Goal: Task Accomplishment & Management: Manage account settings

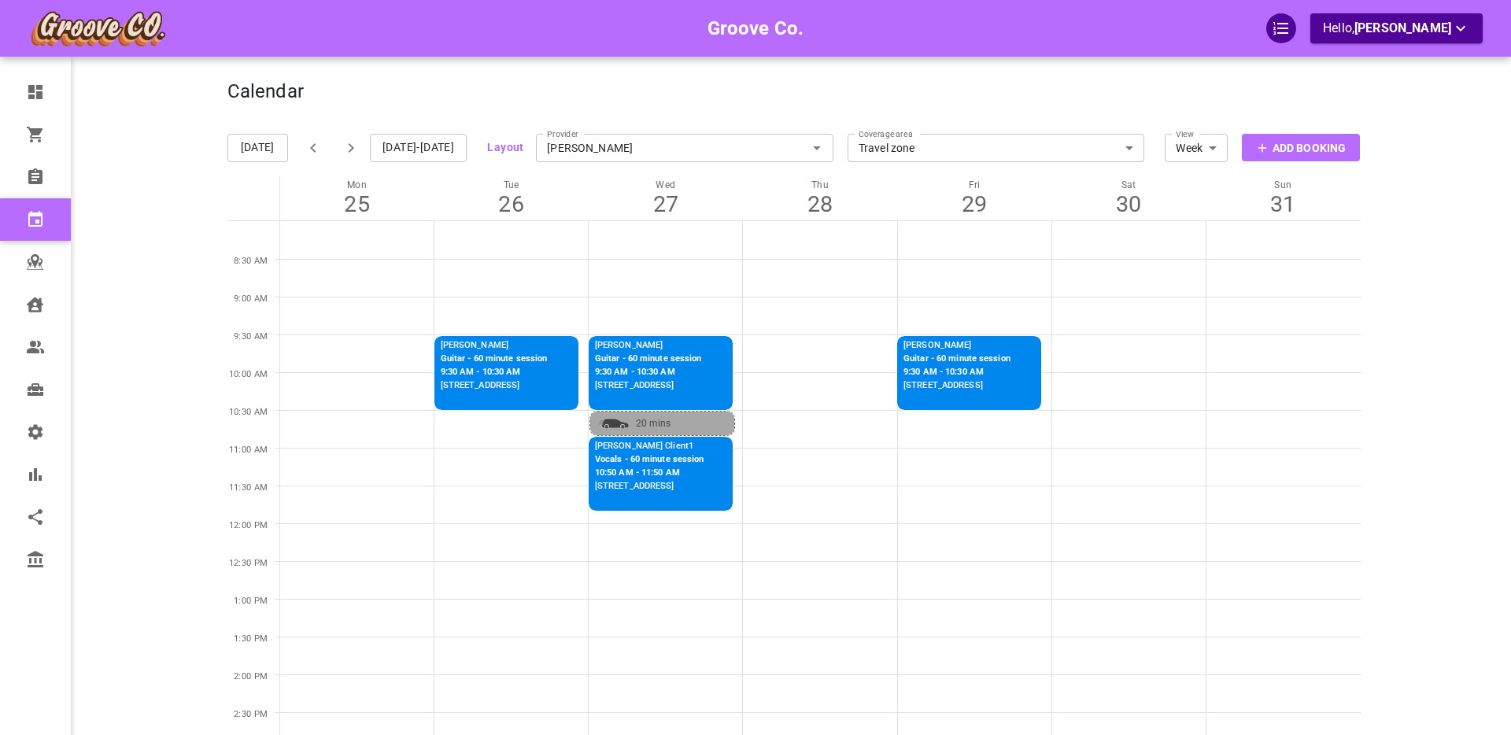
scroll to position [22, 0]
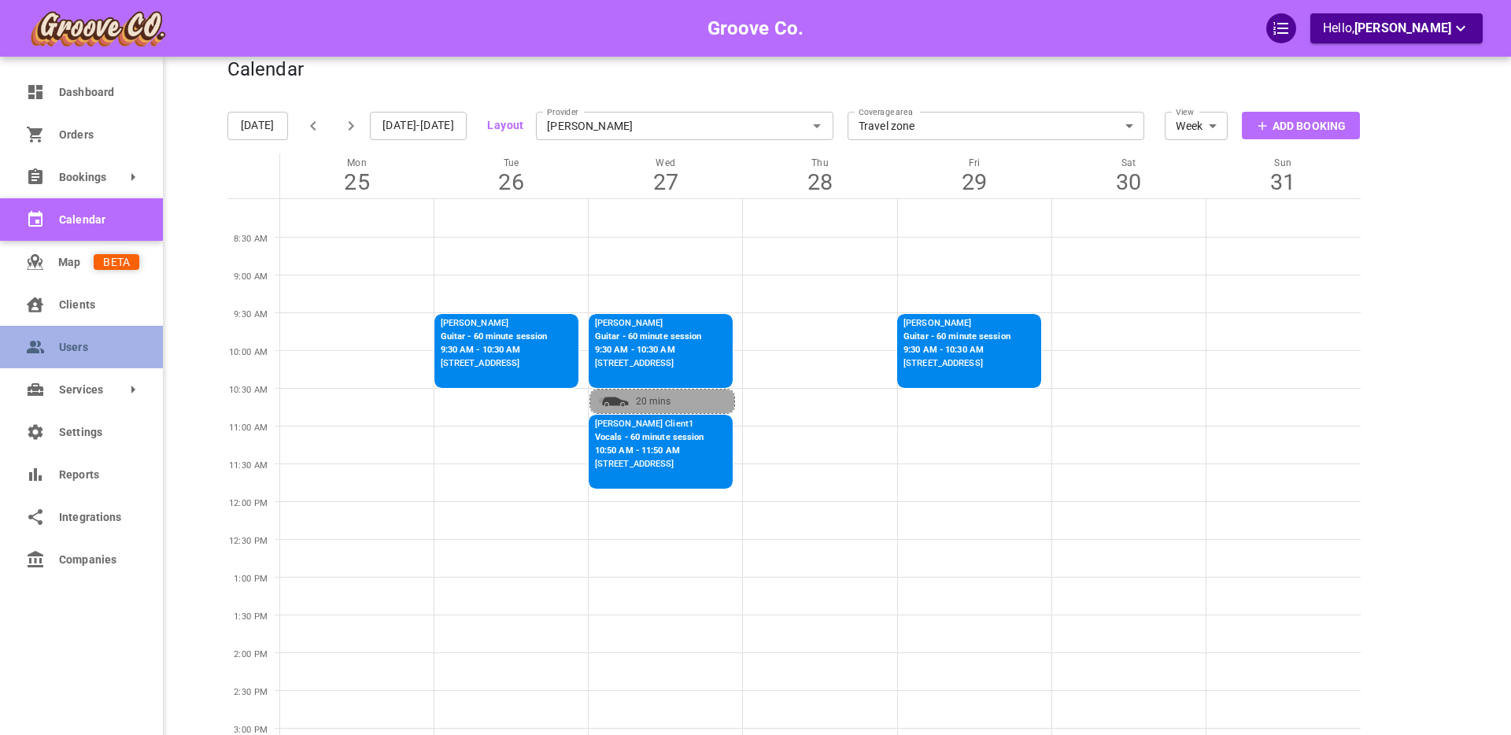
click at [32, 346] on circle at bounding box center [33, 344] width 6 height 6
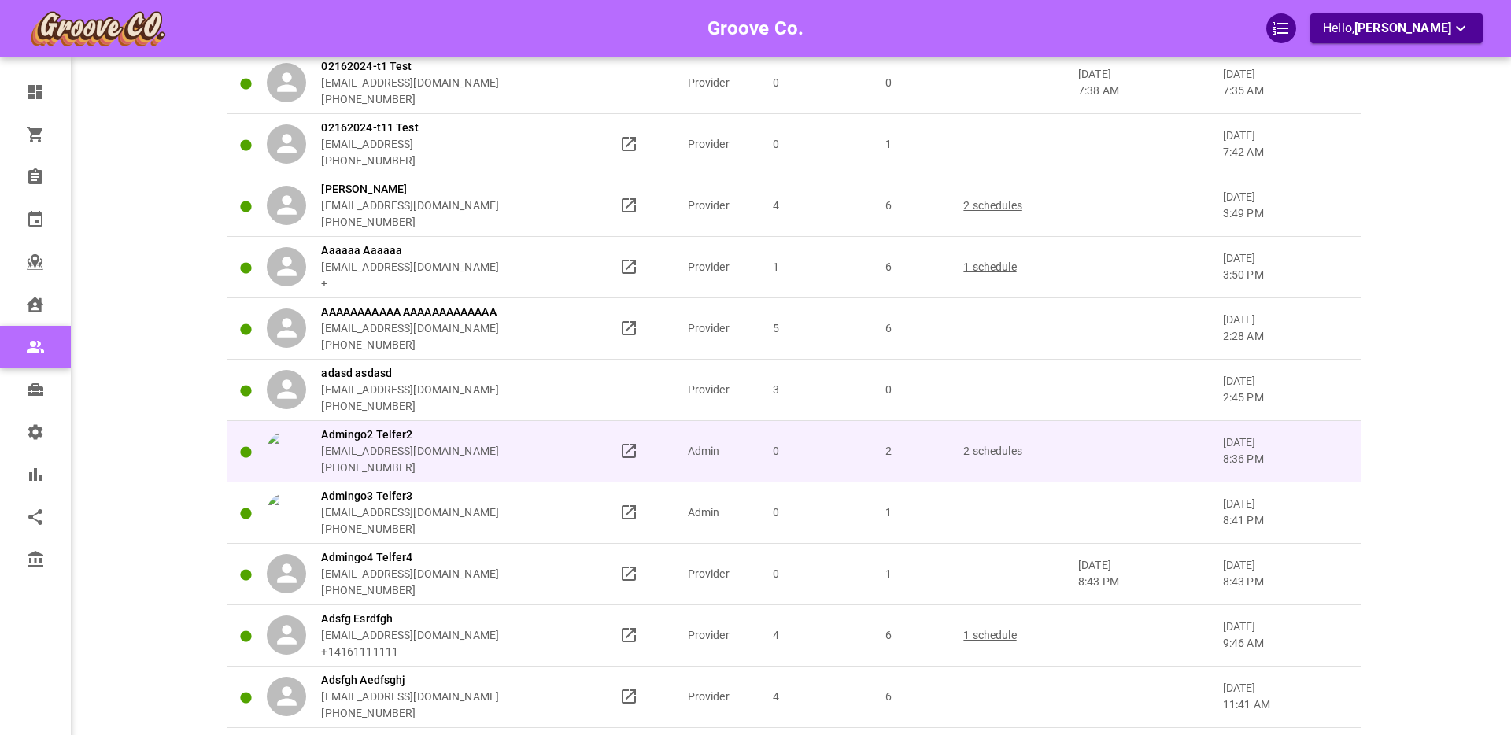
scroll to position [229, 0]
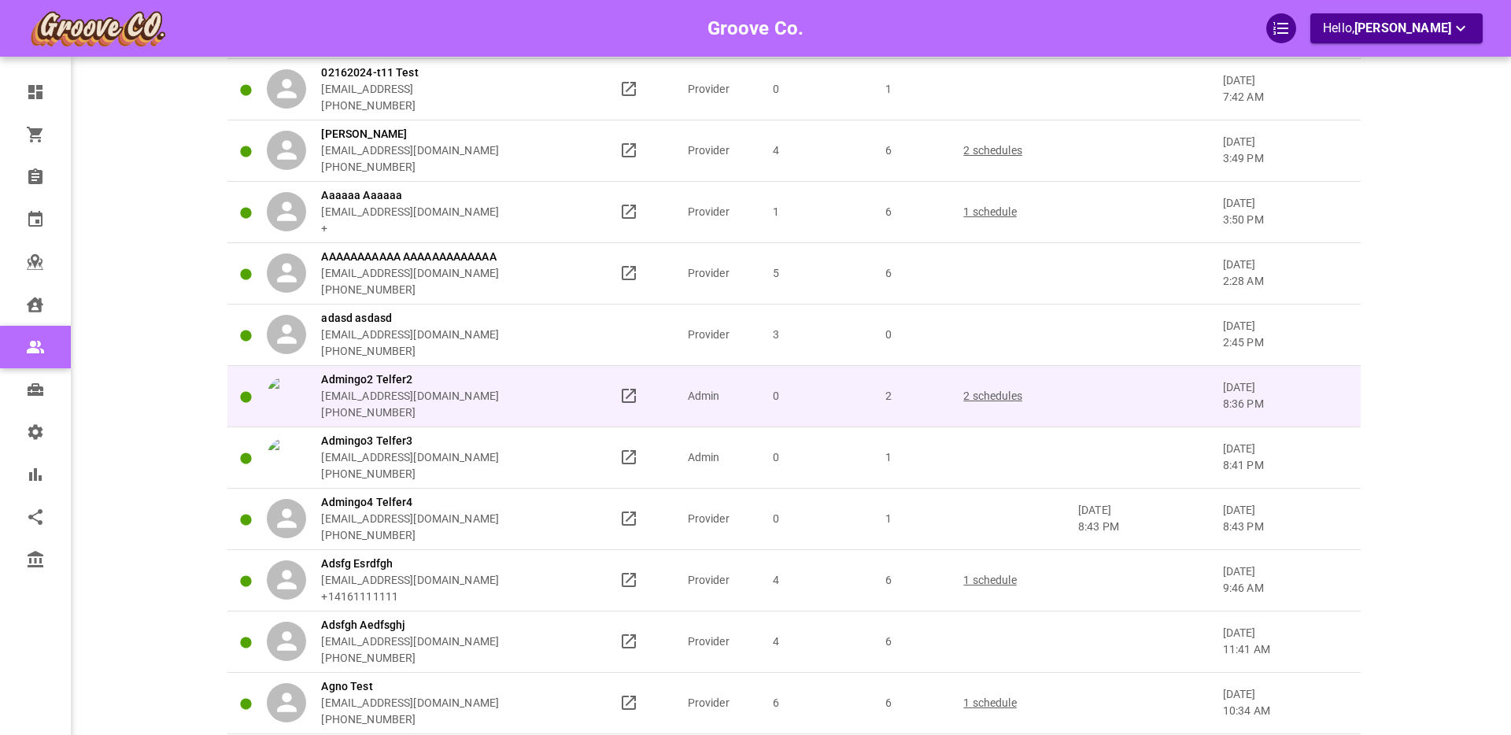
click at [567, 394] on div "Admingo2 Telfer2 [EMAIL_ADDRESS][DOMAIN_NAME] [PHONE_NUMBER]" at bounding box center [436, 396] width 338 height 50
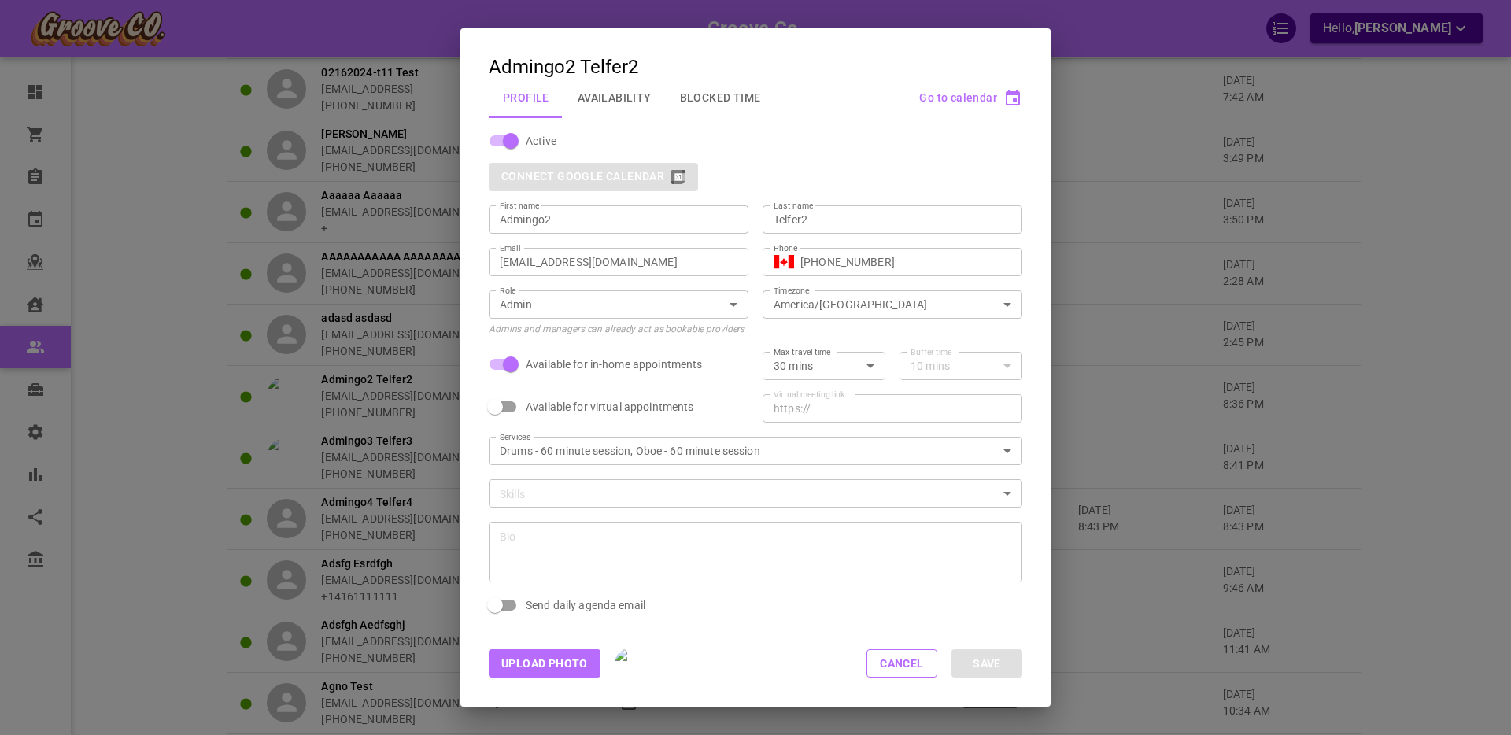
click at [608, 96] on button "Availability" at bounding box center [615, 97] width 102 height 41
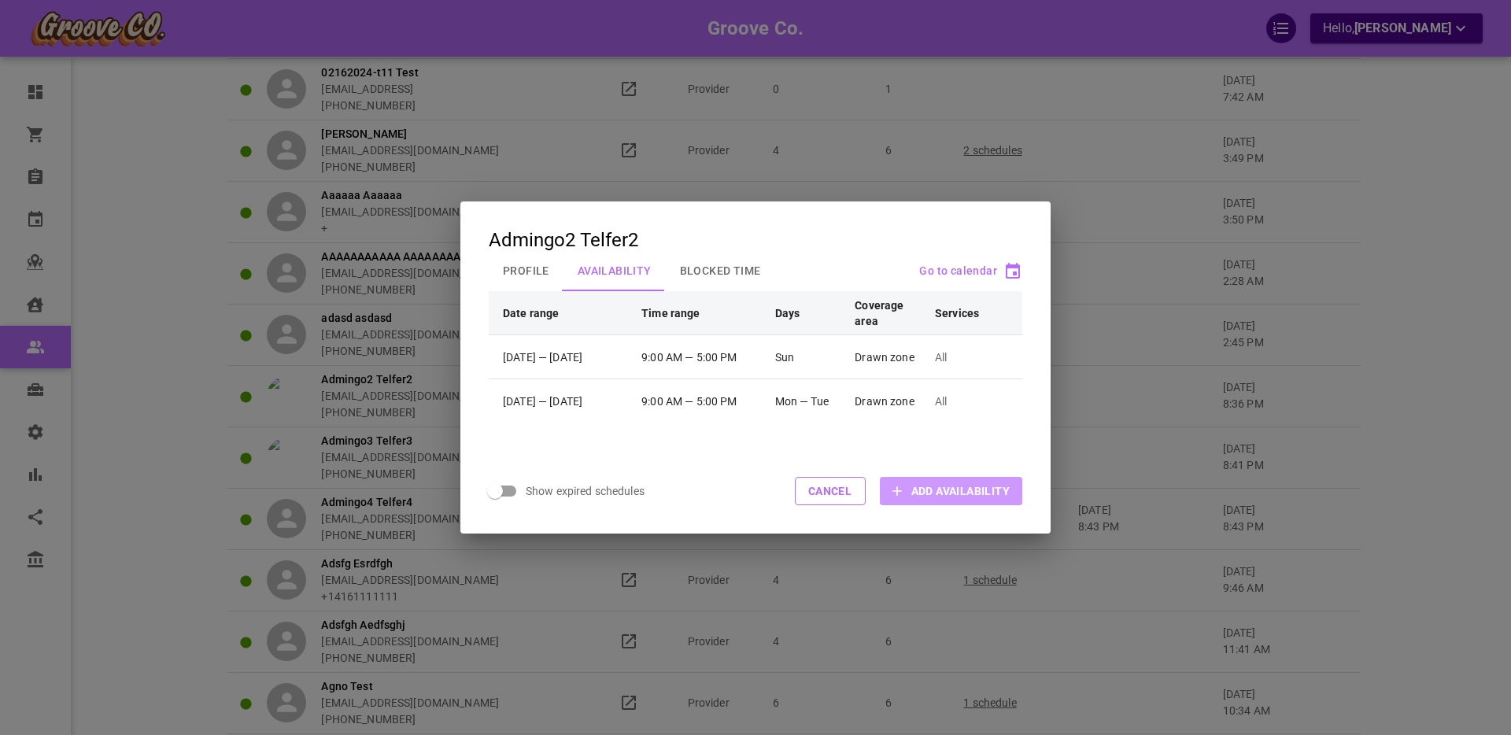
click at [915, 497] on span "Add Availability" at bounding box center [960, 491] width 98 height 16
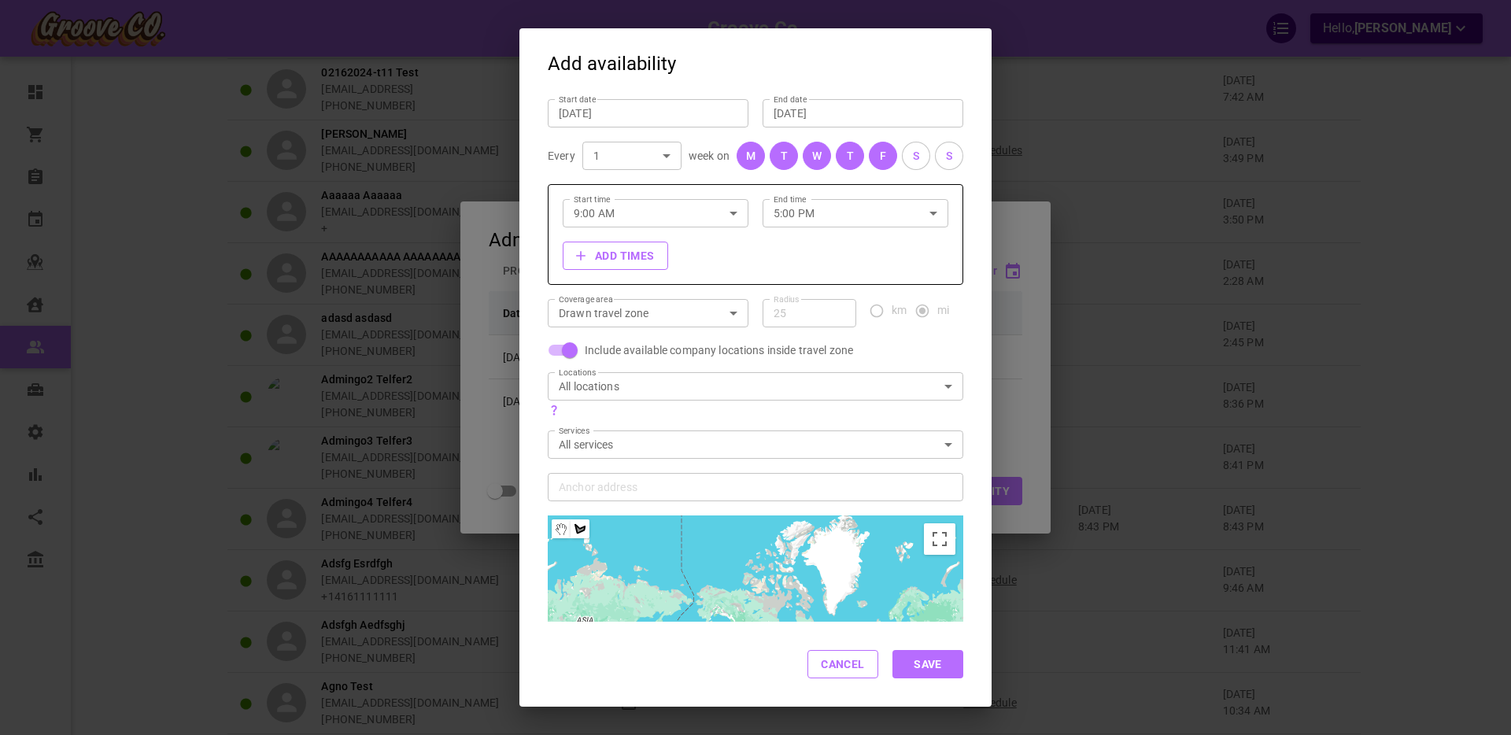
click at [734, 313] on body "Groove Co. Hello, [PERSON_NAME] Dashboard Orders Bookings Calendar Map Clients …" at bounding box center [755, 690] width 1511 height 1839
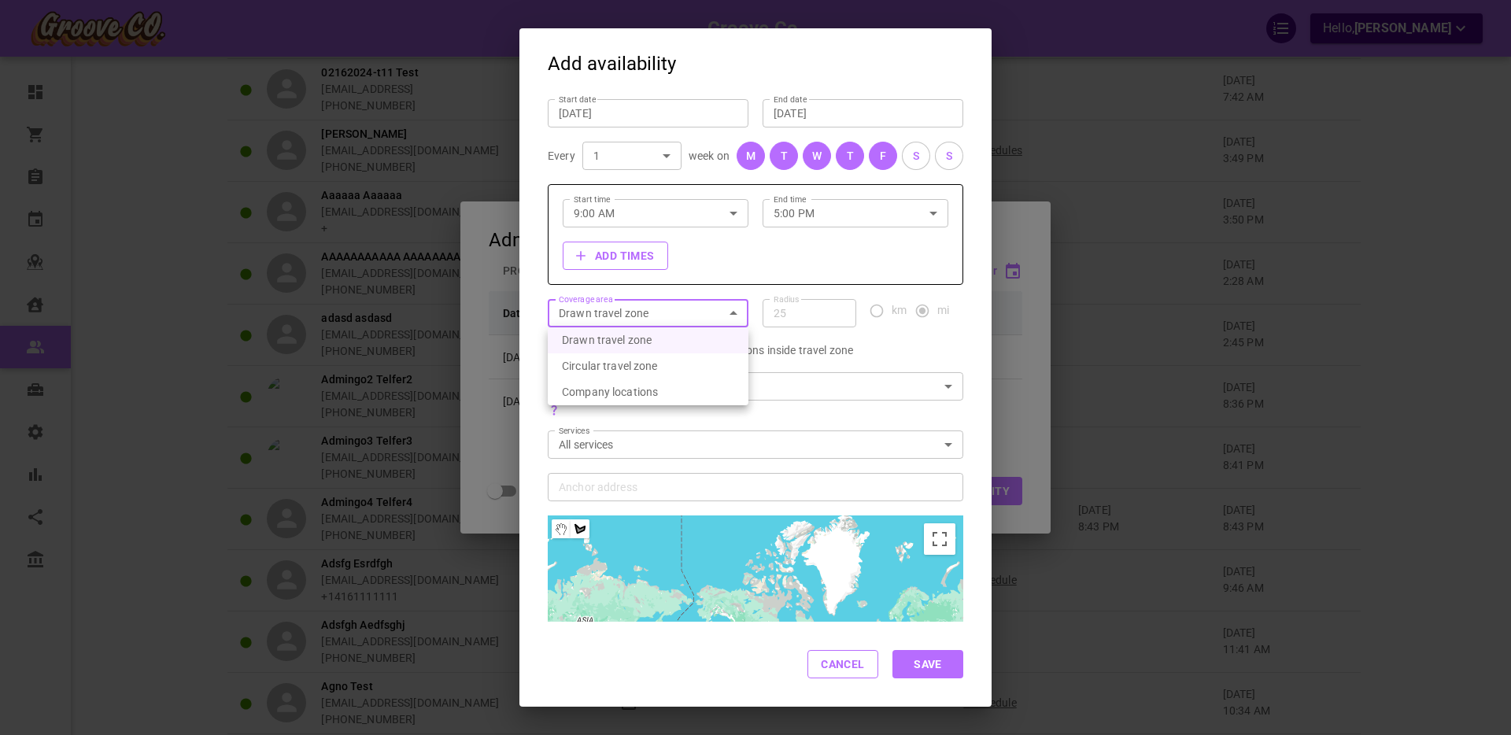
click at [979, 247] on div at bounding box center [755, 367] width 1511 height 735
click at [831, 659] on button "Cancel" at bounding box center [843, 664] width 71 height 28
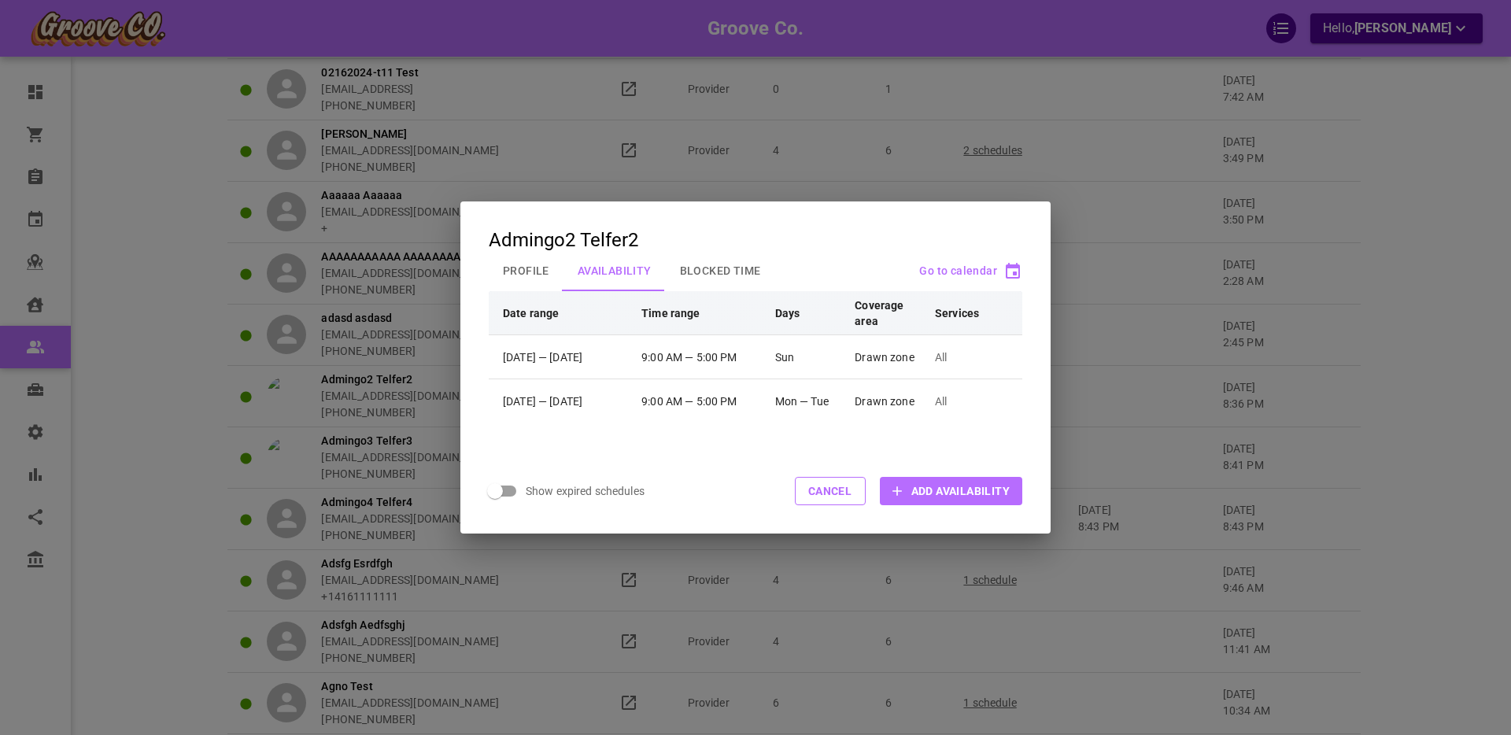
click at [516, 271] on button "Profile" at bounding box center [526, 270] width 75 height 41
